Goal: Task Accomplishment & Management: Use online tool/utility

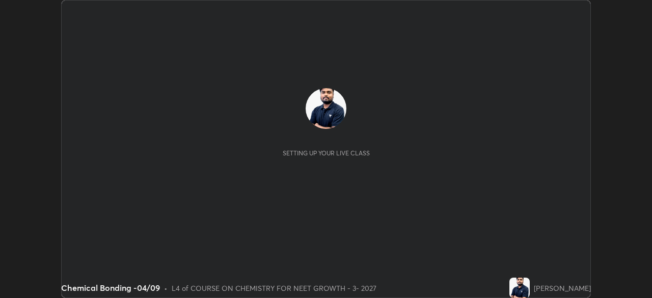
scroll to position [298, 652]
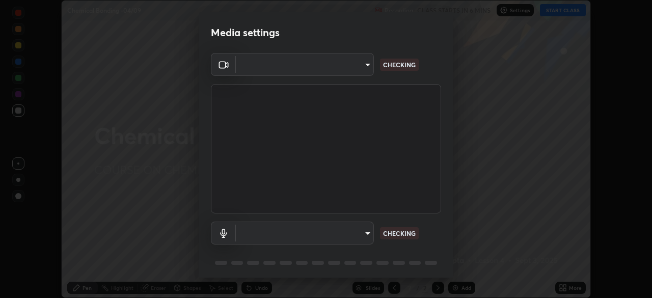
click at [351, 71] on body "Erase all Chemical Bonding -04/09 Recording CLASS STARTS IN 6 MINS Settings STA…" at bounding box center [326, 149] width 652 height 298
click at [347, 66] on div at bounding box center [326, 149] width 652 height 298
type input "1bc8c760721724c3bb23fa848bc882cb96d251e159a7e377002adb6141e657bd"
type input "1918f708b987fa0595dc9586349fa6393aff4c3e10ee40660038fb12667bac0b"
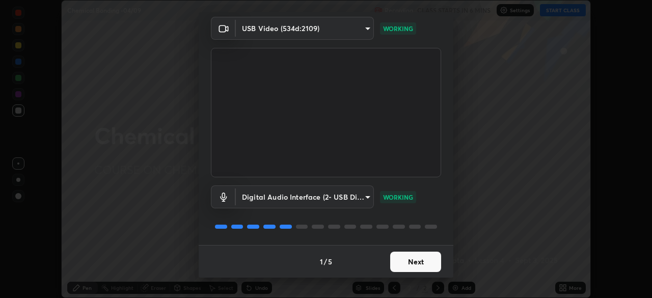
click at [417, 260] on button "Next" at bounding box center [415, 262] width 51 height 20
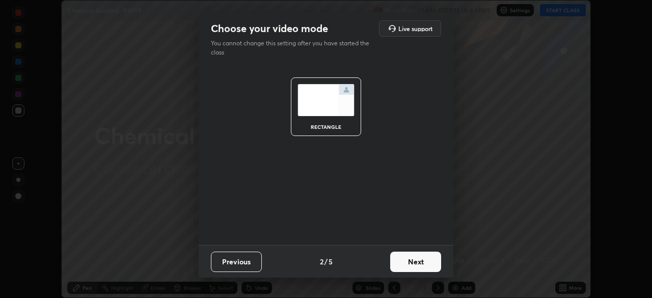
scroll to position [0, 0]
click at [427, 264] on button "Next" at bounding box center [415, 262] width 51 height 20
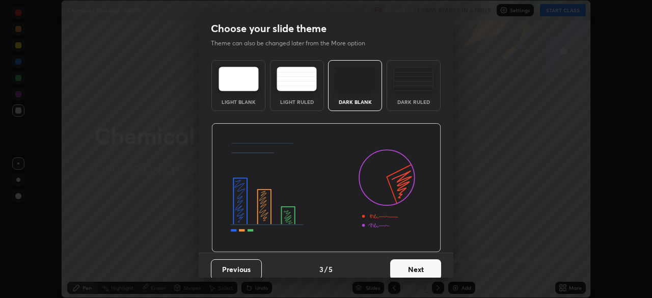
click at [431, 265] on button "Next" at bounding box center [415, 269] width 51 height 20
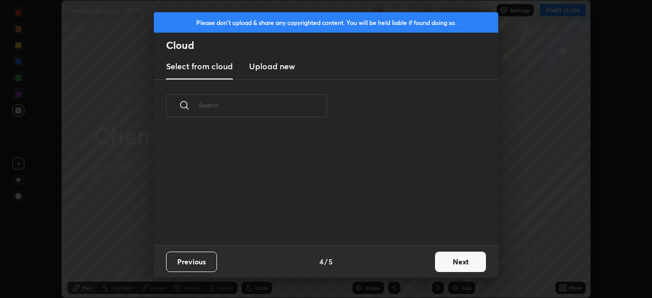
click at [435, 265] on button "Next" at bounding box center [460, 262] width 51 height 20
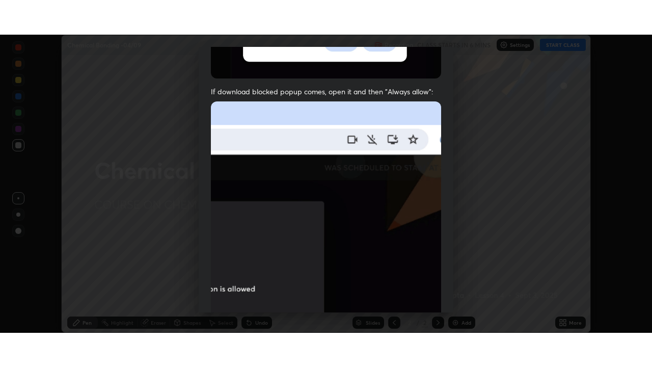
scroll to position [244, 0]
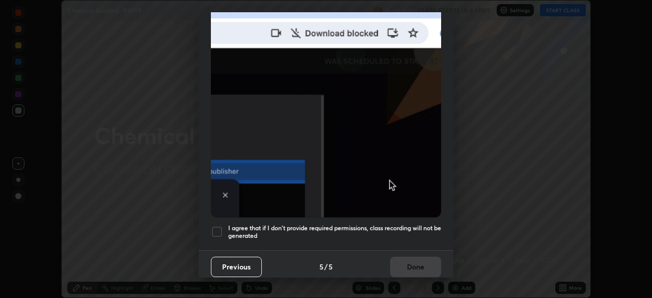
click at [221, 229] on div at bounding box center [217, 232] width 12 height 12
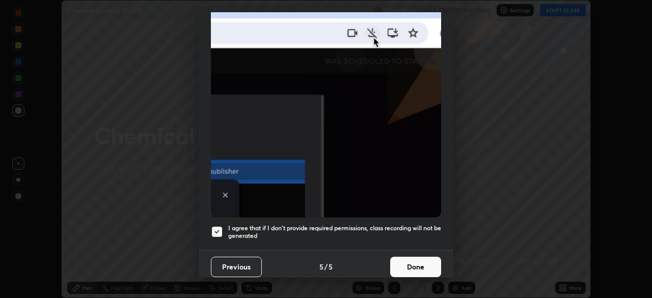
click at [411, 257] on button "Done" at bounding box center [415, 267] width 51 height 20
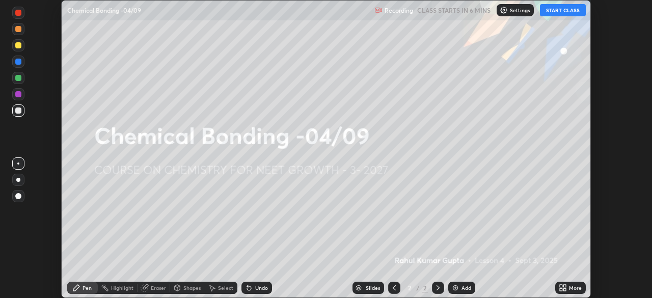
click at [561, 283] on div "More" at bounding box center [570, 288] width 31 height 12
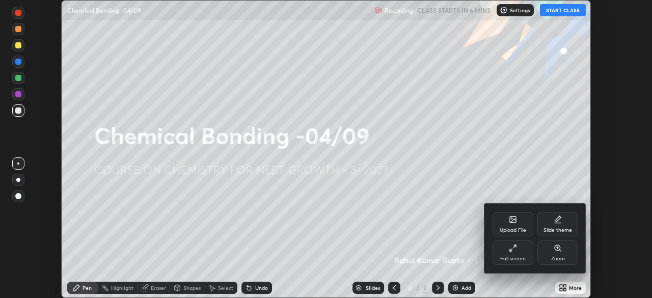
click at [513, 259] on div "Full screen" at bounding box center [512, 258] width 25 height 5
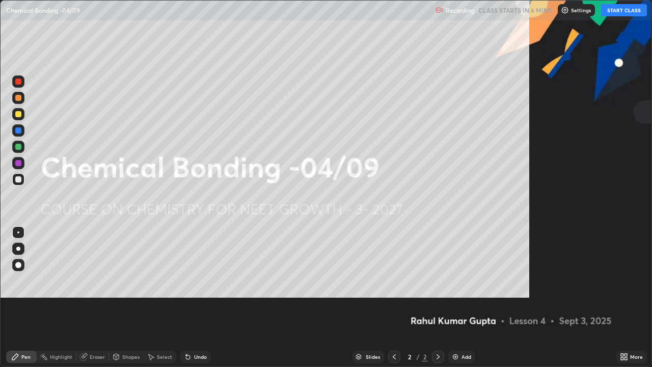
scroll to position [367, 652]
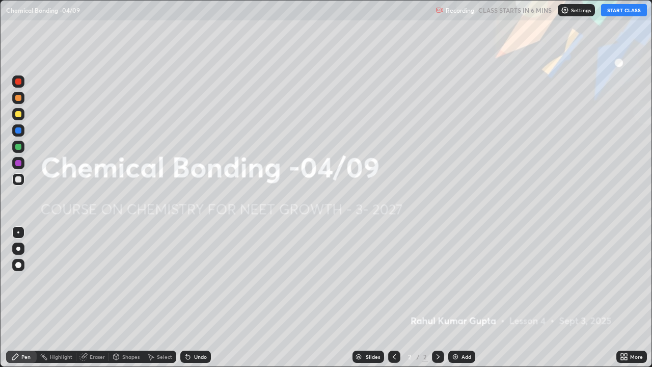
click at [565, 14] on div "Settings" at bounding box center [576, 10] width 37 height 12
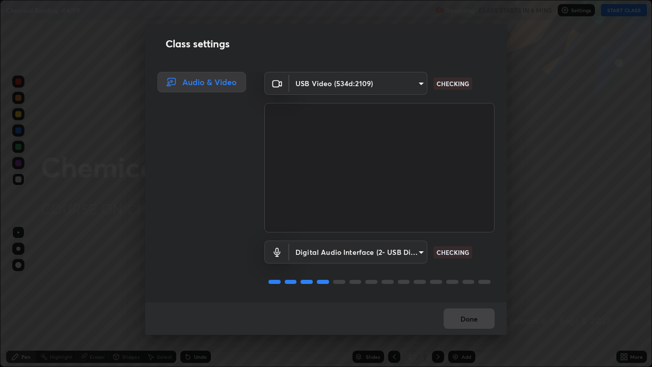
scroll to position [1, 0]
click at [465, 298] on button "Done" at bounding box center [469, 318] width 51 height 20
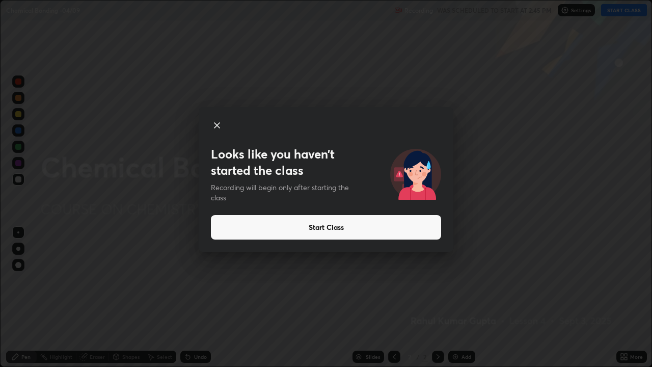
click at [341, 229] on button "Start Class" at bounding box center [326, 227] width 230 height 24
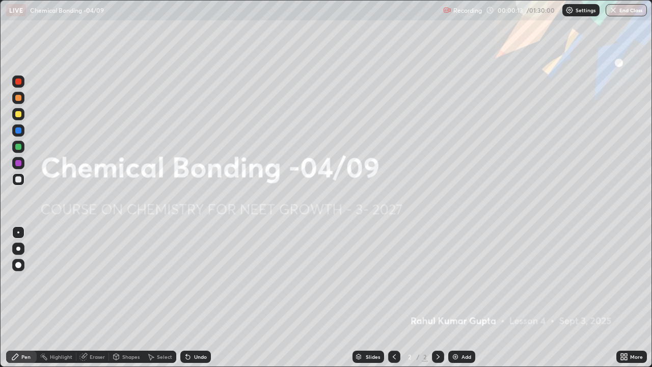
click at [459, 298] on img at bounding box center [455, 357] width 8 height 8
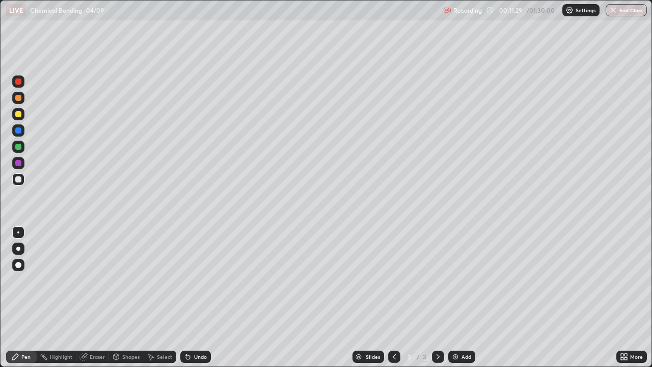
click at [19, 247] on div at bounding box center [18, 249] width 4 height 4
click at [17, 98] on div at bounding box center [18, 98] width 6 height 6
click at [125, 298] on div "Shapes" at bounding box center [126, 357] width 35 height 12
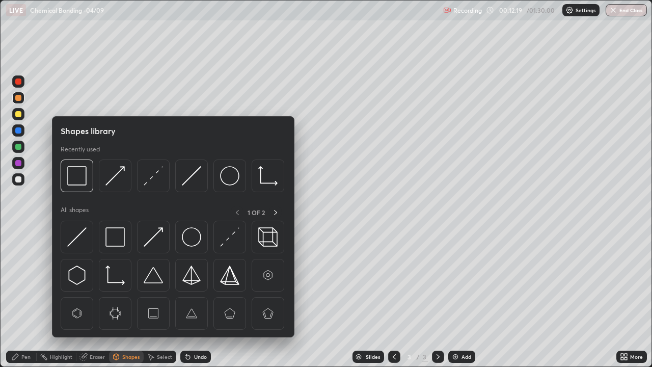
click at [152, 180] on img at bounding box center [153, 175] width 19 height 19
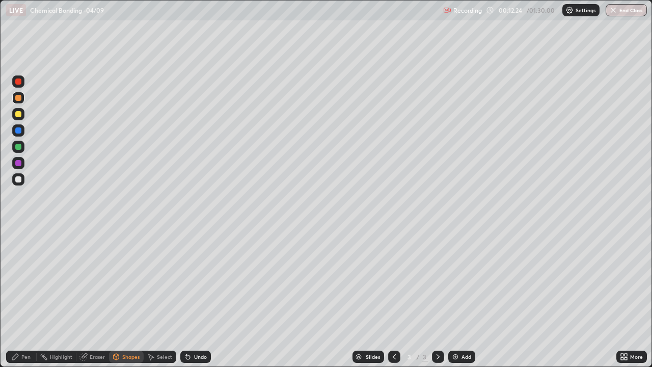
click at [10, 298] on div "Pen" at bounding box center [21, 357] width 31 height 12
click at [17, 181] on div at bounding box center [18, 179] width 6 height 6
click at [196, 298] on div "Undo" at bounding box center [195, 357] width 31 height 12
click at [453, 298] on div "Add" at bounding box center [461, 357] width 27 height 12
click at [21, 99] on div at bounding box center [18, 98] width 6 height 6
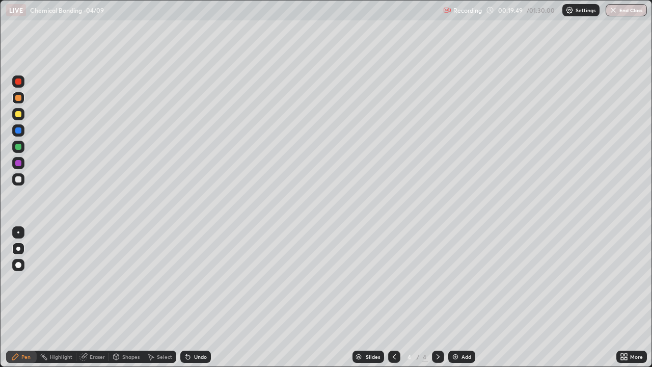
click at [20, 177] on div at bounding box center [18, 179] width 6 height 6
click at [18, 116] on div at bounding box center [18, 114] width 6 height 6
click at [17, 181] on div at bounding box center [18, 179] width 6 height 6
click at [19, 146] on div at bounding box center [18, 147] width 6 height 6
click at [17, 180] on div at bounding box center [18, 179] width 6 height 6
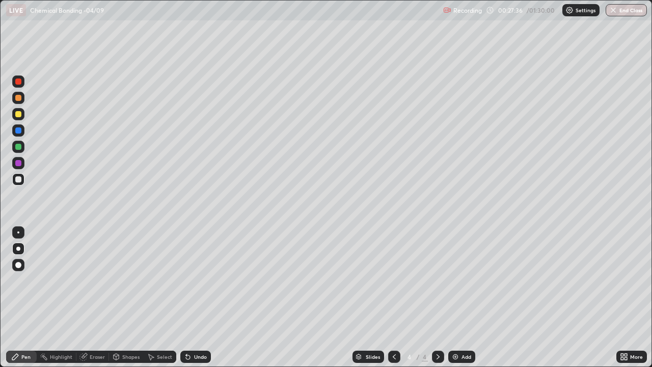
click at [459, 298] on div "Add" at bounding box center [461, 357] width 27 height 12
click at [20, 98] on div at bounding box center [18, 98] width 6 height 6
click at [197, 298] on div "Undo" at bounding box center [200, 356] width 13 height 5
click at [195, 298] on div "Undo" at bounding box center [200, 356] width 13 height 5
click at [19, 178] on div at bounding box center [18, 179] width 6 height 6
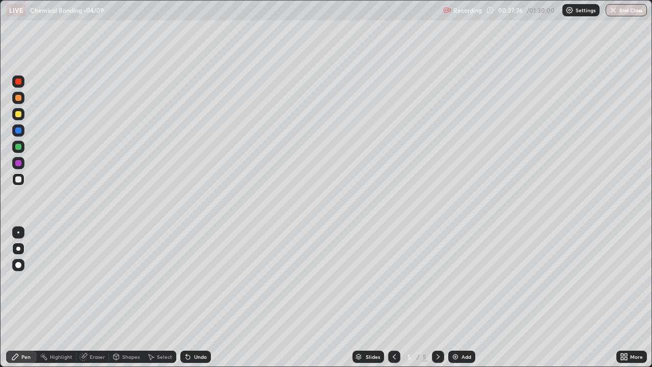
click at [463, 298] on div "Add" at bounding box center [467, 356] width 10 height 5
click at [18, 150] on div at bounding box center [18, 147] width 12 height 12
click at [195, 298] on div "Undo" at bounding box center [193, 357] width 35 height 20
click at [196, 298] on div "Undo" at bounding box center [195, 357] width 31 height 12
click at [197, 298] on div "Undo" at bounding box center [195, 357] width 31 height 12
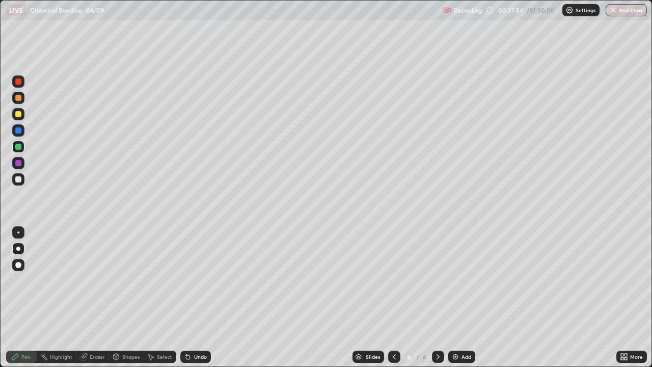
click at [197, 298] on div "Undo" at bounding box center [200, 356] width 13 height 5
click at [196, 298] on div "Undo" at bounding box center [200, 356] width 13 height 5
click at [195, 298] on div "Undo" at bounding box center [200, 356] width 13 height 5
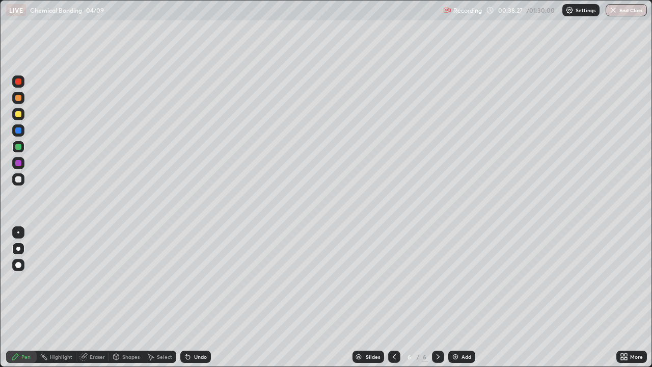
click at [194, 298] on div "Undo" at bounding box center [200, 356] width 13 height 5
click at [22, 182] on div at bounding box center [18, 179] width 12 height 12
click at [194, 298] on div "Undo" at bounding box center [193, 357] width 35 height 20
click at [18, 130] on div at bounding box center [18, 130] width 6 height 6
click at [19, 115] on div at bounding box center [18, 114] width 6 height 6
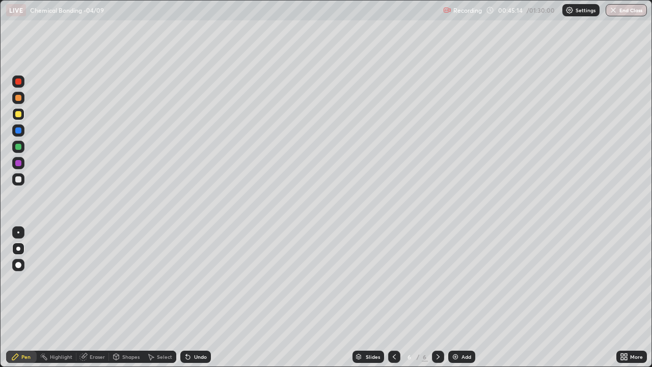
click at [458, 298] on img at bounding box center [455, 357] width 8 height 8
click at [20, 180] on div at bounding box center [18, 179] width 6 height 6
click at [396, 298] on icon at bounding box center [394, 357] width 8 height 8
click at [434, 298] on icon at bounding box center [438, 357] width 8 height 8
click at [18, 148] on div at bounding box center [18, 147] width 6 height 6
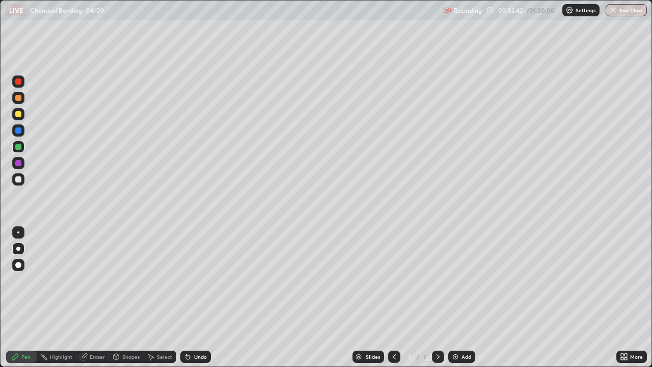
click at [199, 298] on div "Undo" at bounding box center [195, 357] width 31 height 12
click at [200, 298] on div "Undo" at bounding box center [193, 357] width 35 height 20
click at [199, 298] on div "Undo" at bounding box center [193, 357] width 35 height 20
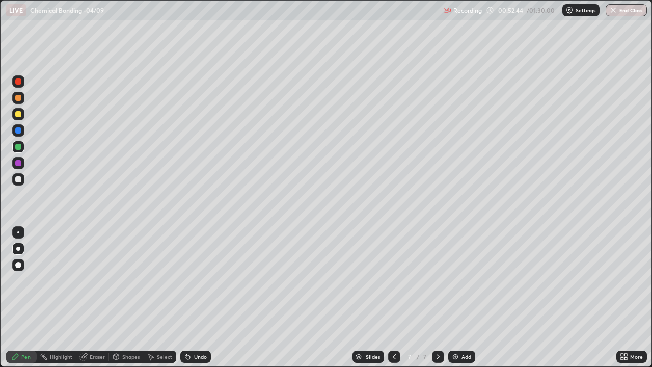
click at [199, 298] on div "Undo" at bounding box center [193, 357] width 35 height 20
click at [196, 298] on div "Undo" at bounding box center [193, 357] width 35 height 20
click at [196, 298] on div "Undo" at bounding box center [195, 357] width 31 height 12
click at [194, 298] on div "Undo" at bounding box center [195, 357] width 31 height 12
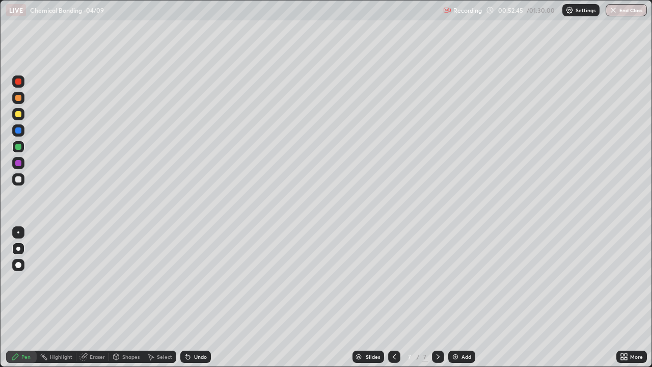
click at [193, 298] on div "Undo" at bounding box center [195, 357] width 31 height 12
click at [192, 298] on div "Undo" at bounding box center [195, 357] width 31 height 12
click at [457, 298] on img at bounding box center [455, 357] width 8 height 8
click at [18, 116] on div at bounding box center [18, 114] width 6 height 6
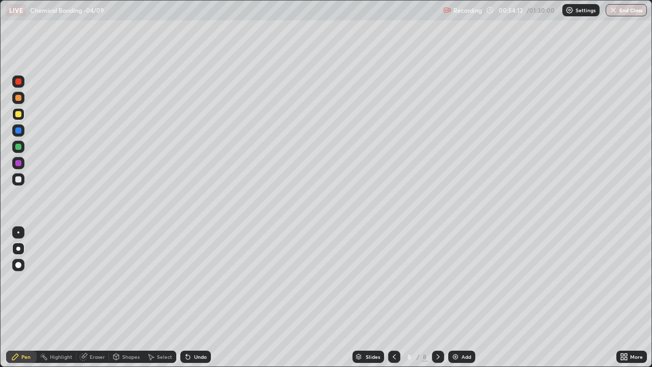
click at [122, 298] on div "Shapes" at bounding box center [130, 356] width 17 height 5
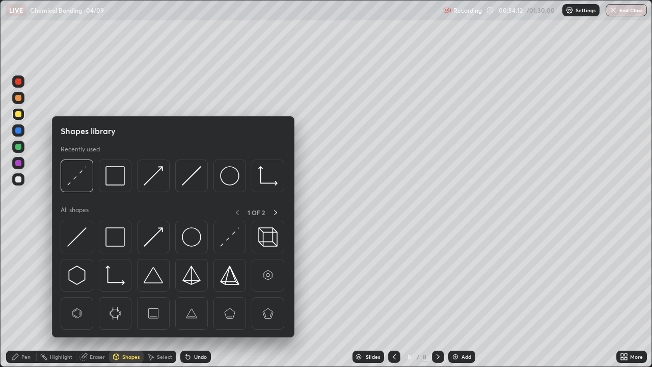
click at [75, 177] on img at bounding box center [76, 175] width 19 height 19
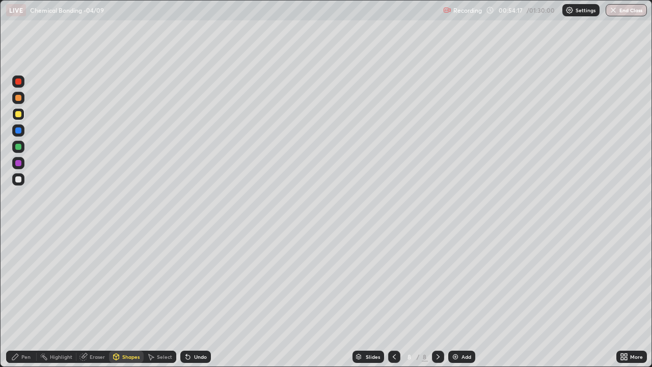
click at [19, 298] on div "Pen" at bounding box center [21, 357] width 31 height 12
click at [17, 179] on div at bounding box center [18, 179] width 6 height 6
click at [18, 115] on div at bounding box center [18, 114] width 6 height 6
click at [17, 180] on div at bounding box center [18, 179] width 6 height 6
click at [18, 147] on div at bounding box center [18, 147] width 6 height 6
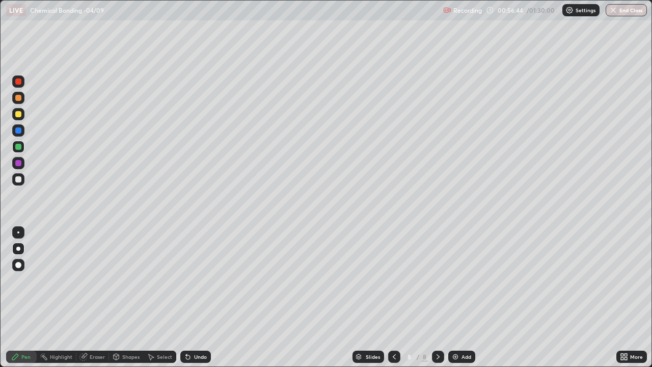
click at [20, 179] on div at bounding box center [18, 179] width 6 height 6
click at [21, 147] on div at bounding box center [18, 147] width 12 height 12
click at [20, 180] on div at bounding box center [18, 179] width 6 height 6
click at [20, 114] on div at bounding box center [18, 114] width 6 height 6
click at [458, 298] on img at bounding box center [455, 357] width 8 height 8
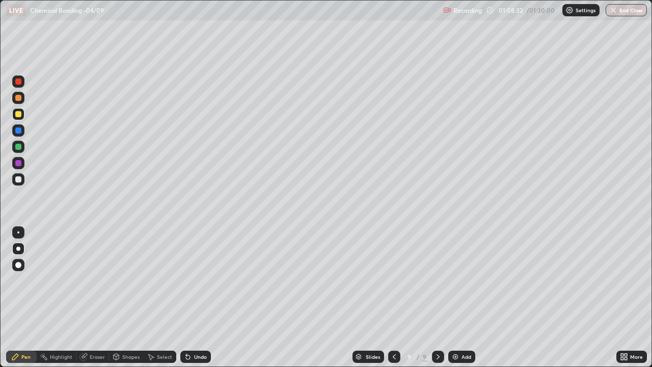
click at [18, 180] on div at bounding box center [18, 179] width 6 height 6
click at [18, 149] on div at bounding box center [18, 147] width 6 height 6
click at [19, 180] on div at bounding box center [18, 179] width 6 height 6
click at [19, 148] on div at bounding box center [18, 147] width 6 height 6
click at [17, 131] on div at bounding box center [18, 130] width 6 height 6
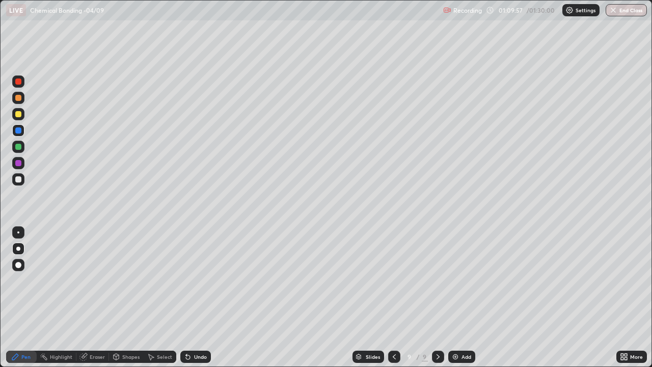
click at [17, 179] on div at bounding box center [18, 179] width 6 height 6
click at [462, 298] on div "Add" at bounding box center [461, 357] width 27 height 12
click at [391, 298] on div at bounding box center [394, 357] width 12 height 12
click at [22, 116] on div at bounding box center [18, 114] width 12 height 12
click at [437, 298] on icon at bounding box center [438, 356] width 3 height 5
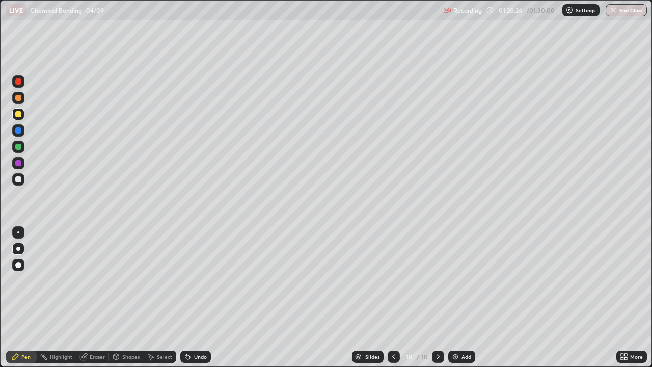
click at [393, 298] on icon at bounding box center [394, 357] width 8 height 8
click at [390, 298] on icon at bounding box center [394, 357] width 8 height 8
click at [392, 298] on icon at bounding box center [393, 356] width 3 height 5
click at [362, 298] on div "Slides" at bounding box center [368, 357] width 32 height 12
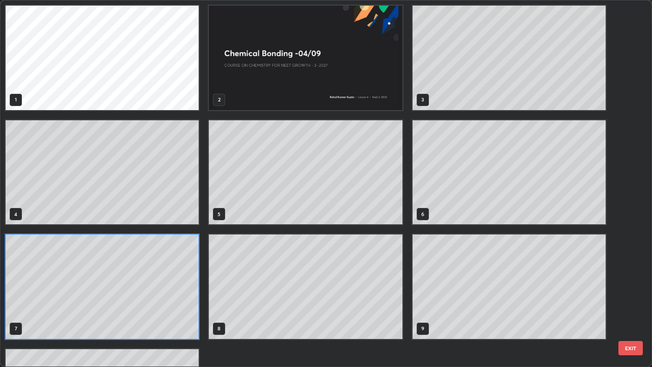
scroll to position [363, 646]
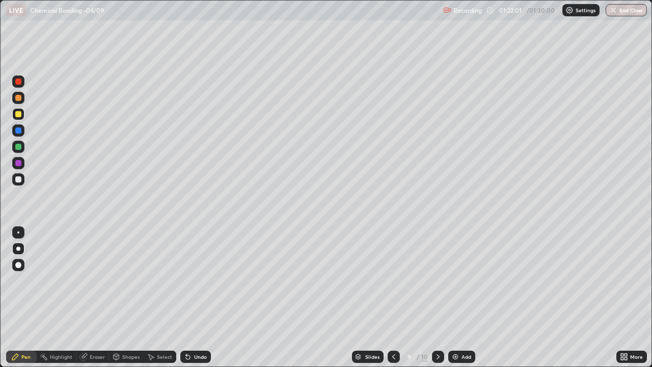
click at [631, 14] on button "End Class" at bounding box center [626, 10] width 41 height 12
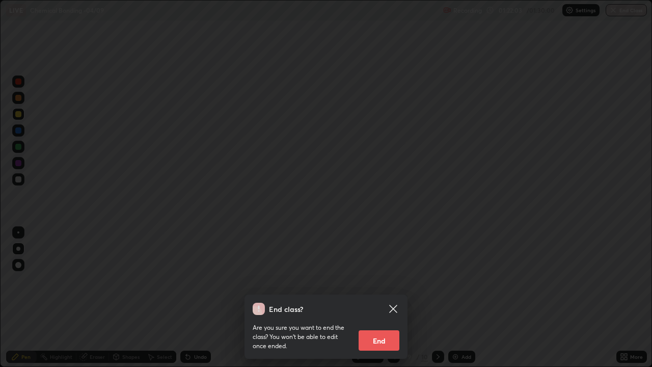
click at [382, 298] on button "End" at bounding box center [379, 340] width 41 height 20
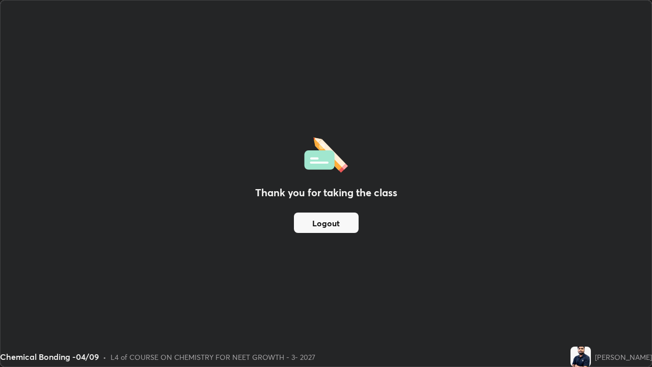
click at [334, 223] on button "Logout" at bounding box center [326, 222] width 65 height 20
